Goal: Task Accomplishment & Management: Complete application form

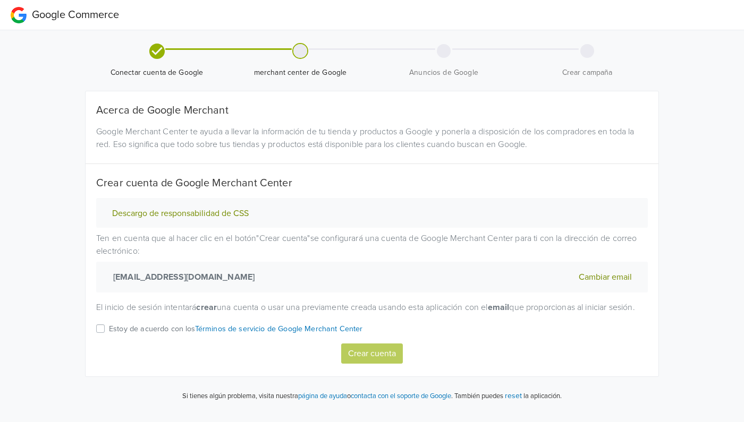
scroll to position [5, 0]
click at [109, 340] on label "Estoy de acuerdo con los Términos de servicio de Google Merchant Center" at bounding box center [236, 332] width 254 height 21
click at [0, 0] on input "Estoy de acuerdo con los Términos de servicio de Google Merchant Center" at bounding box center [0, 0] width 0 height 0
click at [352, 364] on button "Crear cuenta" at bounding box center [372, 354] width 62 height 20
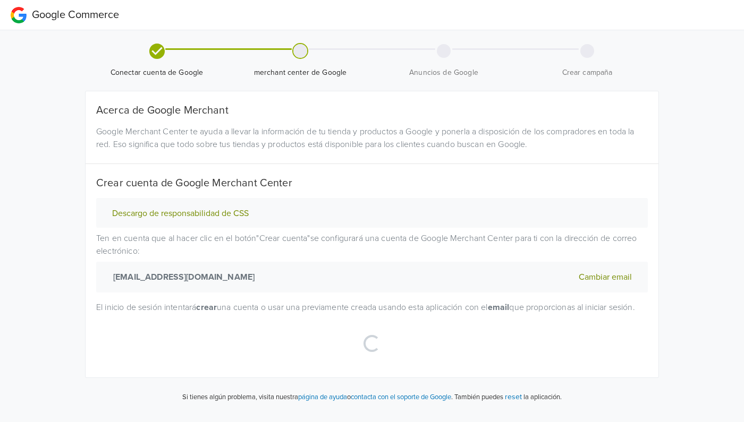
select select "cl"
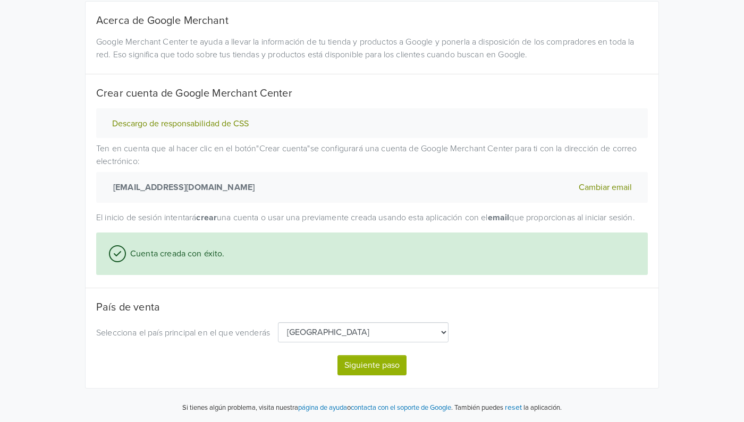
scroll to position [107, 0]
click at [372, 365] on button "Siguiente paso" at bounding box center [371, 365] width 69 height 20
select select "cl"
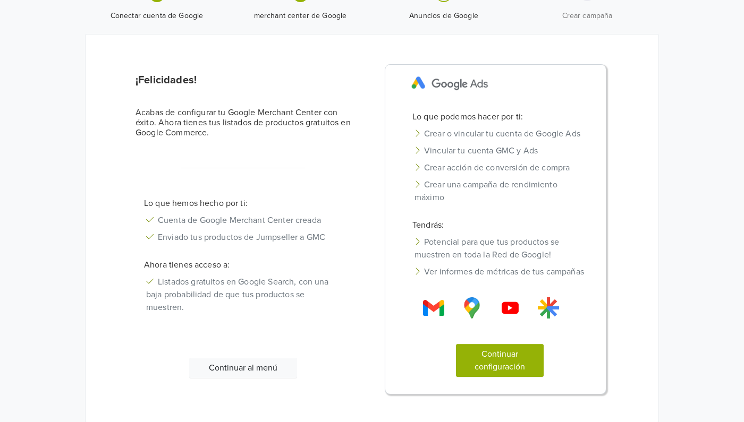
scroll to position [81, 0]
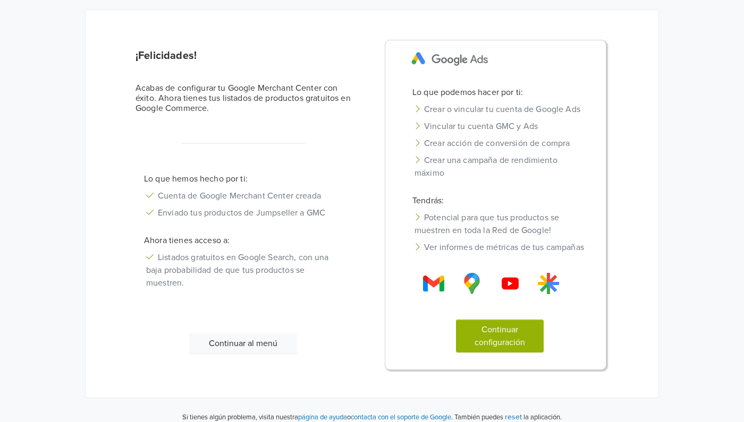
click at [515, 345] on button "Continuar configuración" at bounding box center [500, 336] width 88 height 33
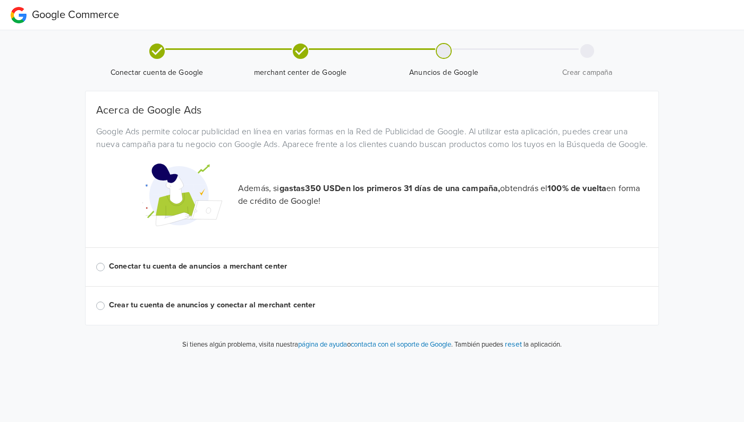
scroll to position [0, 0]
click at [262, 272] on label "Conectar tu cuenta de anuncios a merchant center" at bounding box center [378, 267] width 539 height 12
click at [0, 0] on input "Conectar tu cuenta de anuncios a merchant center" at bounding box center [0, 0] width 0 height 0
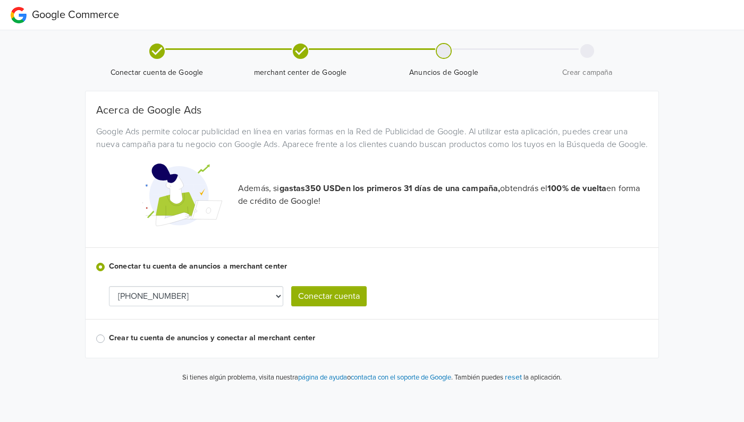
click at [333, 306] on button "Conectar cuenta" at bounding box center [328, 296] width 75 height 20
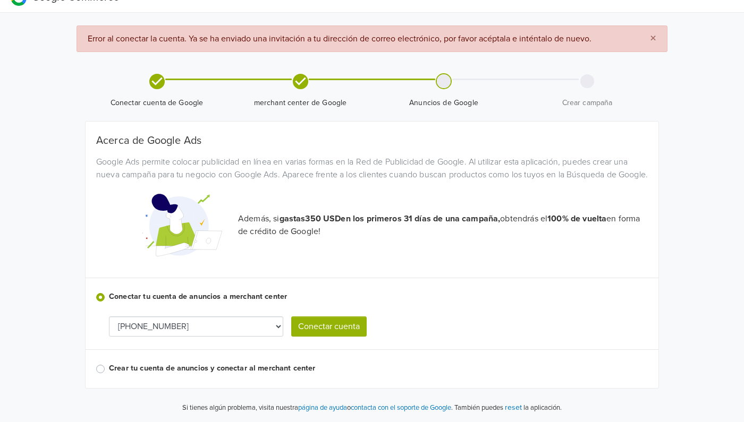
scroll to position [32, 0]
click at [332, 330] on button "Conectar cuenta" at bounding box center [328, 327] width 75 height 20
click at [262, 368] on label "Crear tu cuenta de anuncios y conectar al merchant center" at bounding box center [378, 369] width 539 height 12
click at [0, 0] on input "Crear tu cuenta de anuncios y conectar al merchant center" at bounding box center [0, 0] width 0 height 0
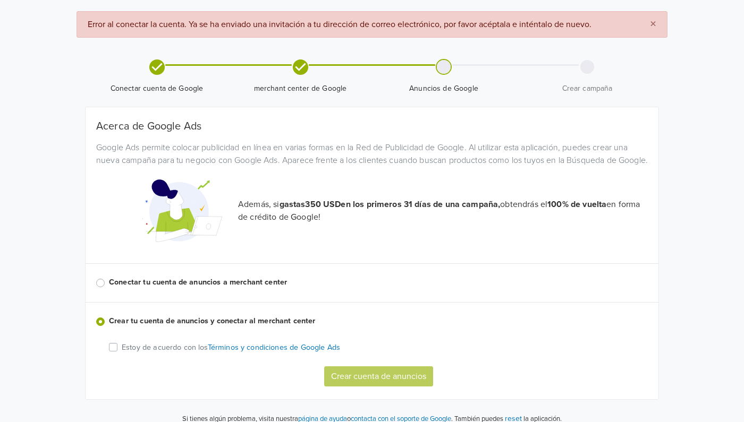
click at [122, 354] on label "Estoy de acuerdo con los Términos y condiciones de Google Ads" at bounding box center [231, 347] width 218 height 13
click at [0, 0] on input "Estoy de acuerdo con los Términos y condiciones de Google Ads" at bounding box center [0, 0] width 0 height 0
click at [373, 387] on button "Crear cuenta de anuncios" at bounding box center [378, 376] width 109 height 20
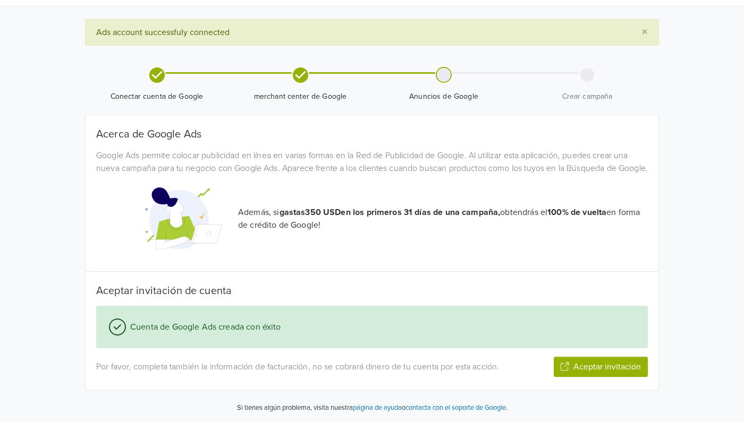
scroll to position [36, 0]
click at [620, 369] on button "Aceptar invitación" at bounding box center [600, 367] width 94 height 20
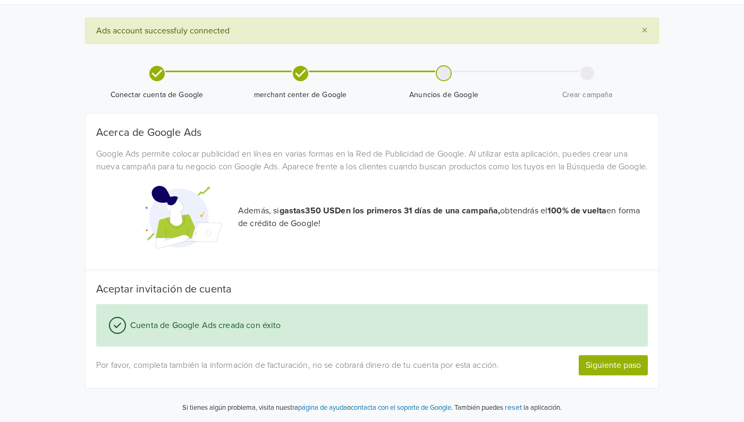
click at [617, 364] on button "Siguiente paso" at bounding box center [612, 365] width 69 height 20
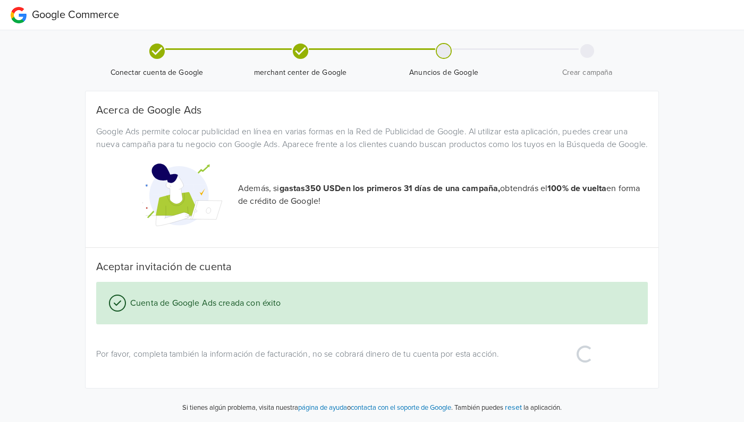
scroll to position [0, 0]
